Goal: Task Accomplishment & Management: Manage account settings

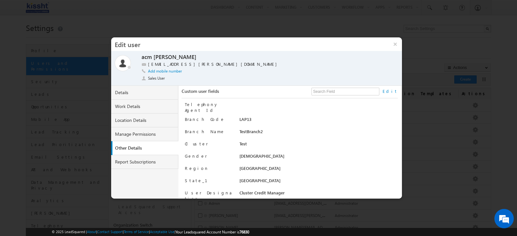
scroll to position [136, 0]
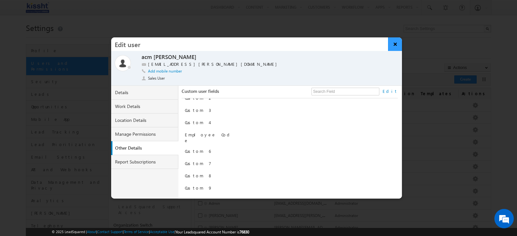
click at [398, 45] on button "×" at bounding box center [395, 44] width 14 height 14
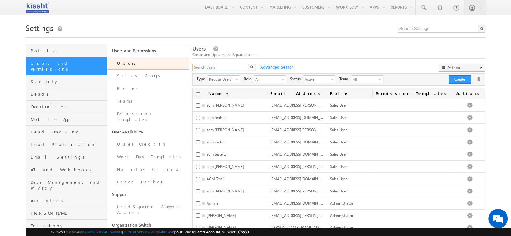
click at [220, 68] on input "text" at bounding box center [220, 68] width 56 height 8
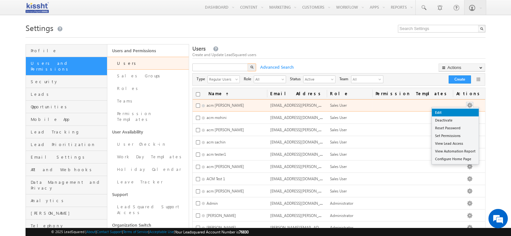
click at [451, 114] on link "Edit" at bounding box center [454, 113] width 47 height 8
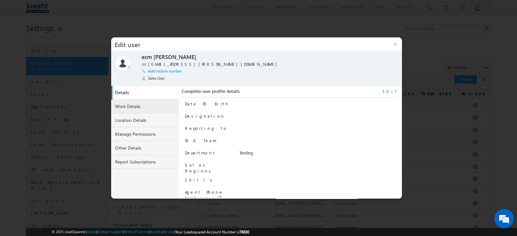
click at [147, 108] on link "Work Details" at bounding box center [144, 107] width 67 height 14
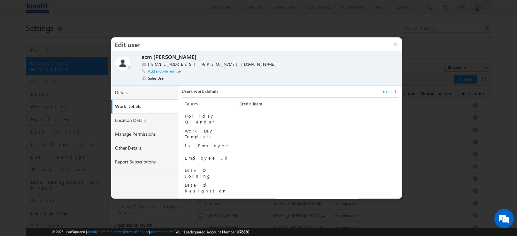
drag, startPoint x: 235, startPoint y: 104, endPoint x: 265, endPoint y: 109, distance: 30.8
click at [265, 109] on div "Team Credit Team" at bounding box center [291, 105] width 213 height 9
click at [242, 103] on div "Credit Team" at bounding box center [318, 105] width 158 height 9
drag, startPoint x: 239, startPoint y: 104, endPoint x: 264, endPoint y: 105, distance: 24.9
click at [264, 105] on div "Team Credit Team" at bounding box center [291, 105] width 213 height 9
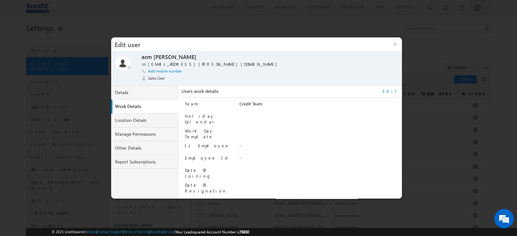
click at [249, 105] on div "Credit Team" at bounding box center [318, 105] width 158 height 9
click at [129, 119] on link "Location Details" at bounding box center [144, 121] width 67 height 14
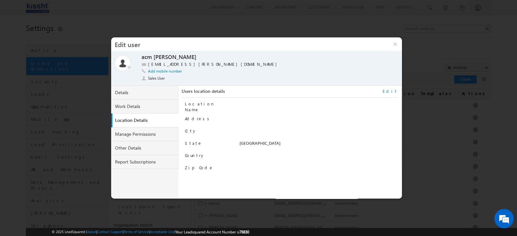
drag, startPoint x: 239, startPoint y: 142, endPoint x: 264, endPoint y: 142, distance: 25.5
click at [264, 142] on div "[GEOGRAPHIC_DATA]" at bounding box center [318, 144] width 158 height 9
click at [157, 131] on link "Manage Permissions" at bounding box center [144, 135] width 67 height 14
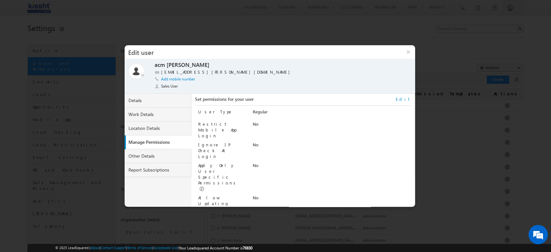
click at [394, 145] on div "User Type Regular Restrict Mobile App Login No Ignore IP Check At Login No Appl…" at bounding box center [304, 156] width 213 height 100
drag, startPoint x: 251, startPoint y: 181, endPoint x: 274, endPoint y: 182, distance: 22.9
click at [274, 221] on div "Sales User" at bounding box center [332, 225] width 158 height 9
drag, startPoint x: 198, startPoint y: 181, endPoint x: 217, endPoint y: 182, distance: 18.4
click at [217, 221] on div "Sales Role" at bounding box center [222, 225] width 49 height 9
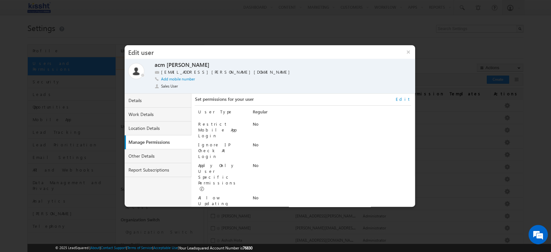
drag, startPoint x: 252, startPoint y: 181, endPoint x: 270, endPoint y: 180, distance: 18.5
click at [270, 221] on div "Sales User" at bounding box center [332, 225] width 158 height 9
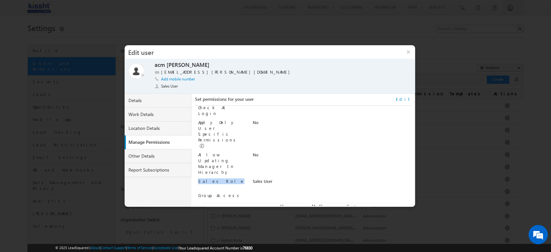
drag, startPoint x: 254, startPoint y: 139, endPoint x: 269, endPoint y: 139, distance: 14.5
click at [269, 178] on div "Sales User" at bounding box center [332, 182] width 158 height 9
click at [274, 178] on div "Sales User" at bounding box center [332, 182] width 158 height 9
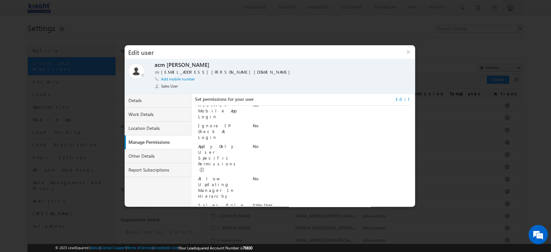
scroll to position [0, 0]
click at [158, 154] on link "Other Details" at bounding box center [158, 156] width 67 height 14
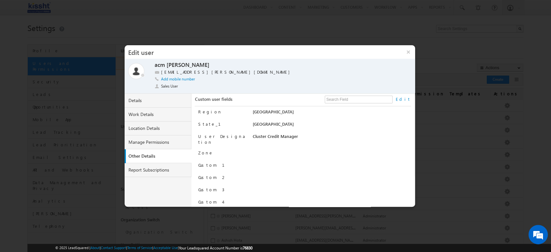
scroll to position [63, 0]
drag, startPoint x: 250, startPoint y: 114, endPoint x: 296, endPoint y: 138, distance: 51.8
click at [295, 129] on div "Telephony Agent Id Branch Code LAP13 Branch Name TestBranch2 Cluster Test Gende…" at bounding box center [304, 156] width 213 height 100
click at [296, 138] on div "Cluster Credit Manager" at bounding box center [323, 139] width 140 height 9
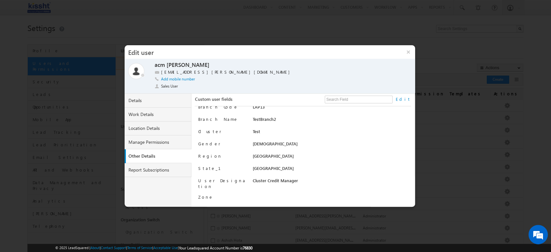
scroll to position [0, 0]
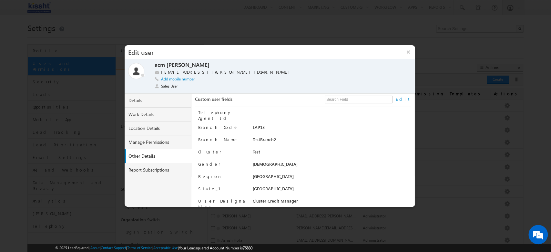
click at [351, 212] on div at bounding box center [275, 126] width 551 height 252
click at [409, 48] on button "×" at bounding box center [408, 52] width 14 height 14
